Goal: Information Seeking & Learning: Stay updated

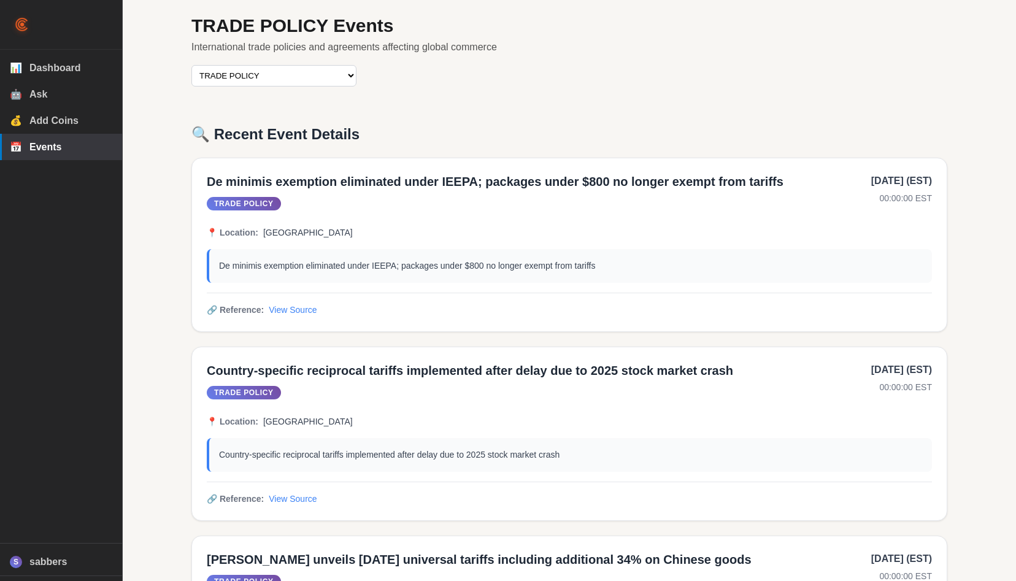
select select "trade_policy"
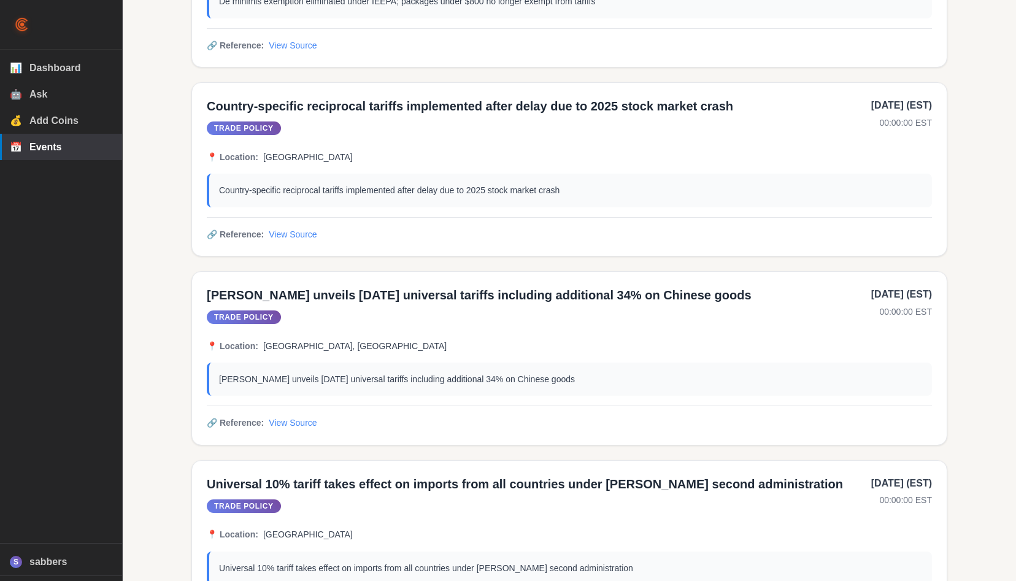
click at [48, 89] on span "Ask" at bounding box center [70, 94] width 83 height 11
click at [62, 63] on span "Dashboard" at bounding box center [70, 68] width 83 height 11
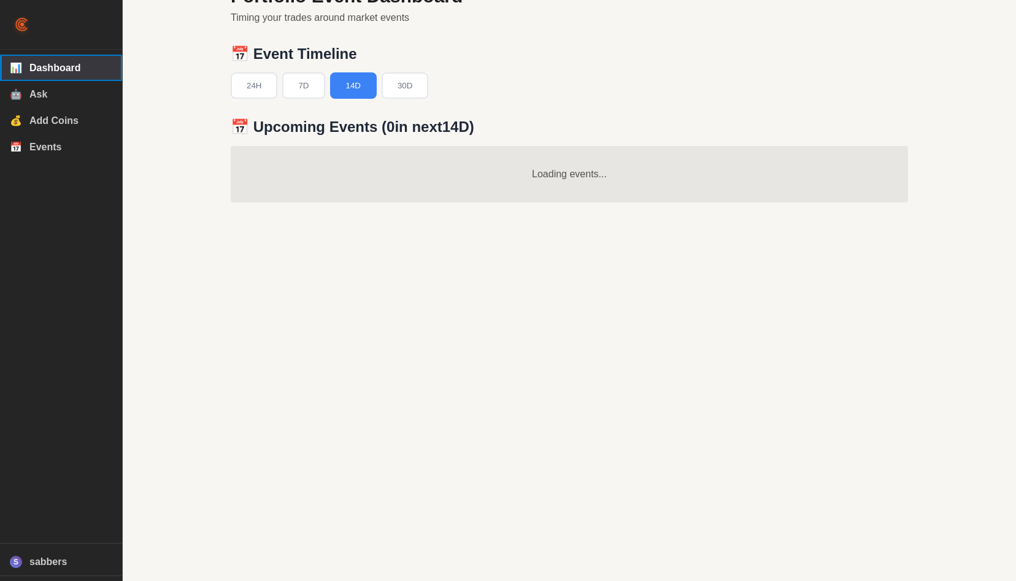
scroll to position [29, 0]
click at [253, 138] on div "📅 Upcoming Events ( 0 in next 14D ) Loading events..." at bounding box center [569, 159] width 677 height 83
click at [270, 125] on h3 "📅 Upcoming Events ( 0 in next 14D )" at bounding box center [569, 127] width 677 height 18
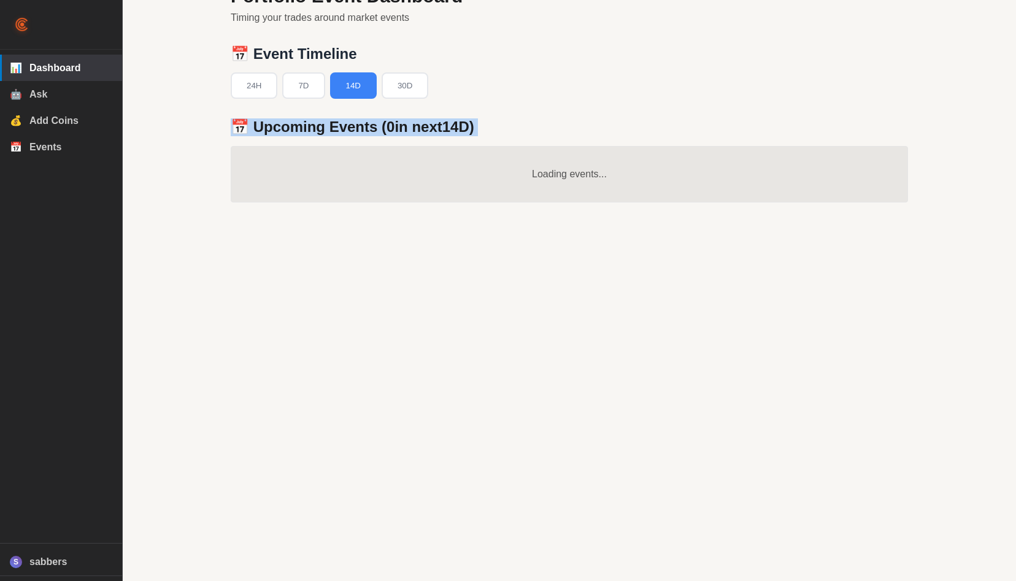
click at [337, 126] on h3 "📅 Upcoming Events ( 0 in next 14D )" at bounding box center [569, 127] width 677 height 18
